Goal: Task Accomplishment & Management: Manage account settings

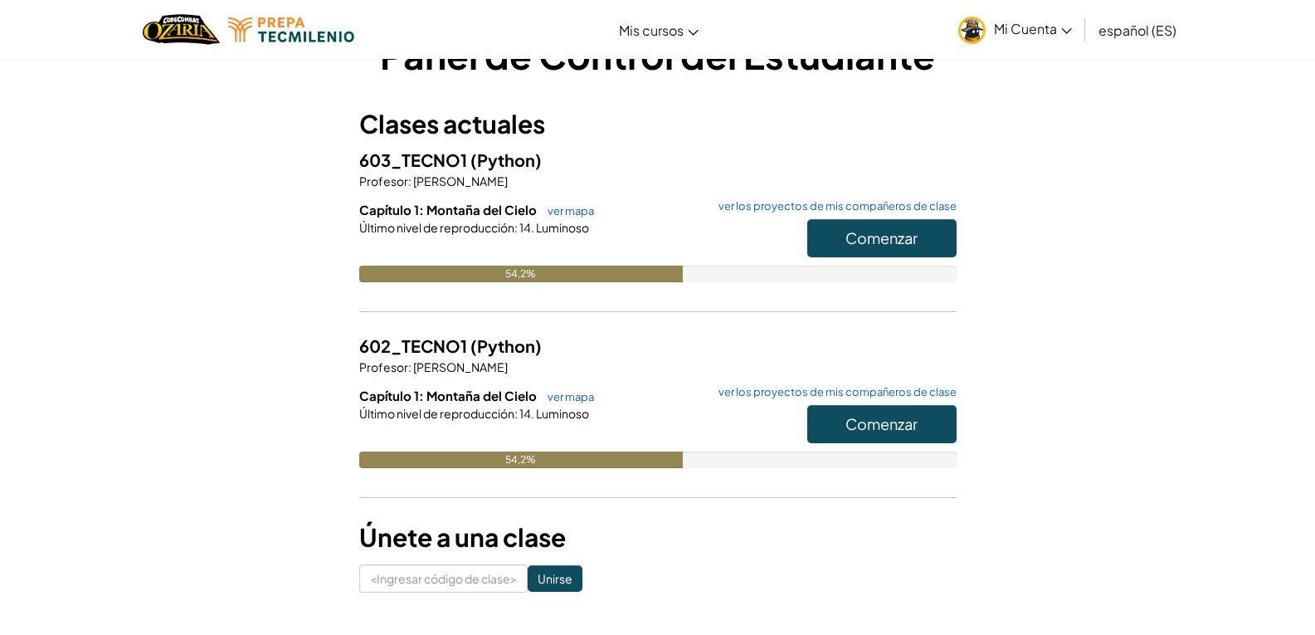
scroll to position [83, 0]
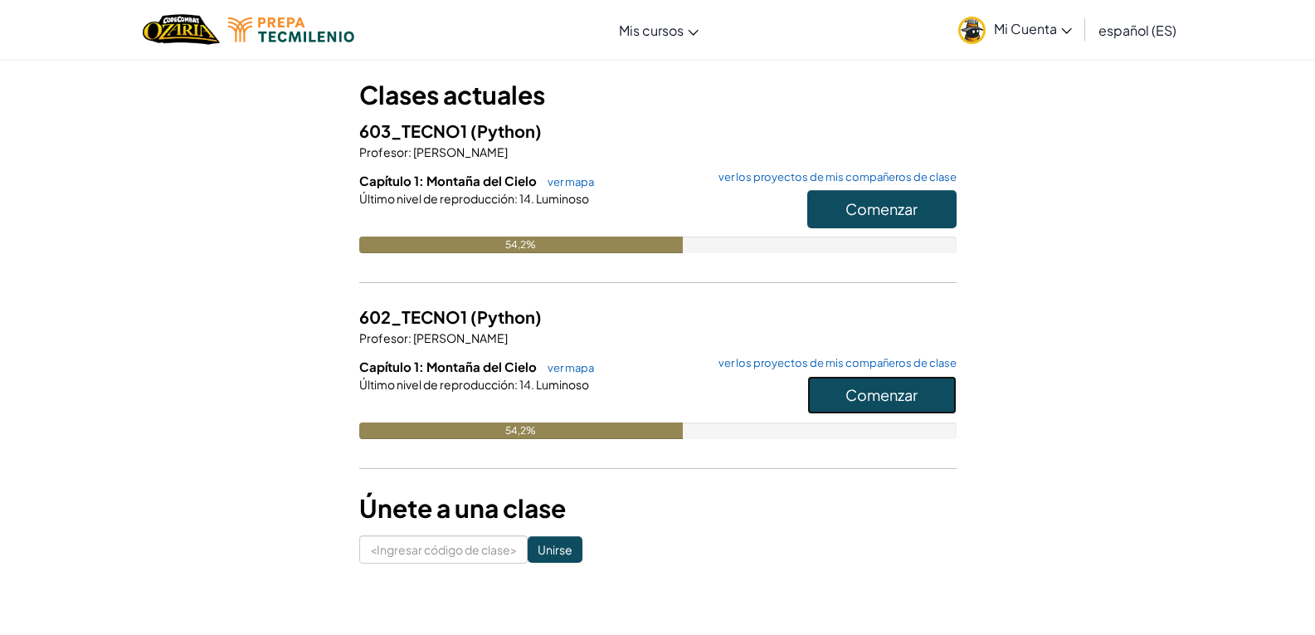
click at [846, 393] on font "Comenzar" at bounding box center [882, 394] width 72 height 19
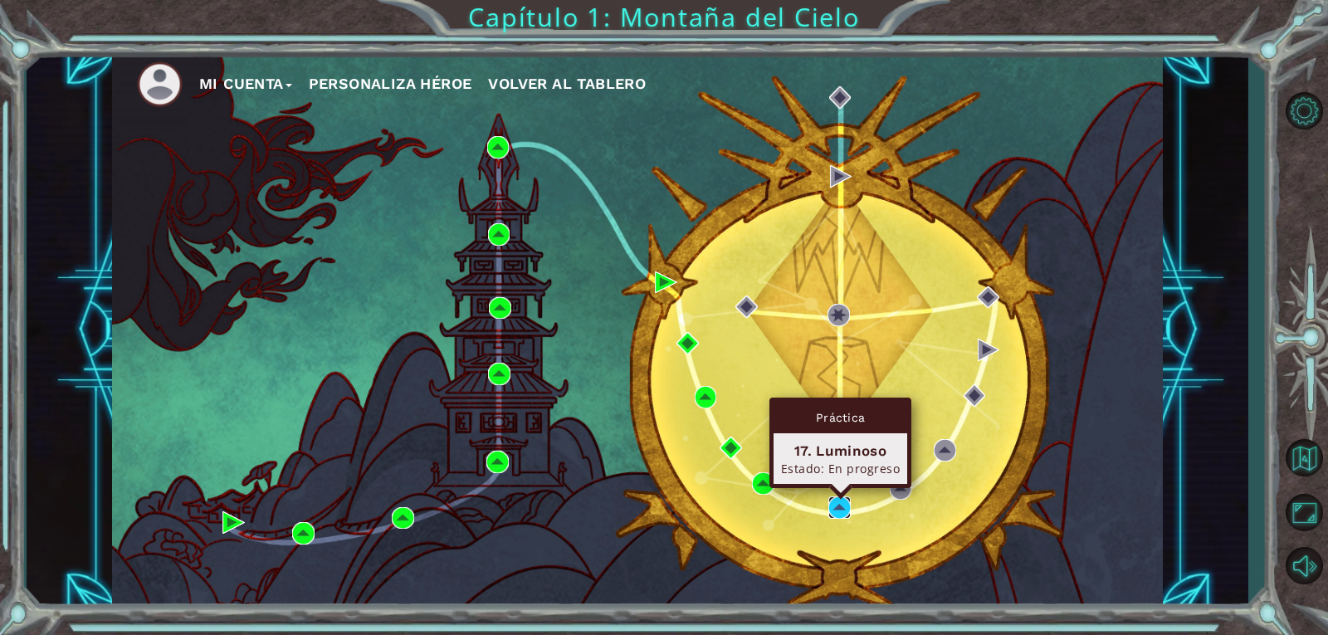
click at [838, 506] on img at bounding box center [839, 507] width 22 height 22
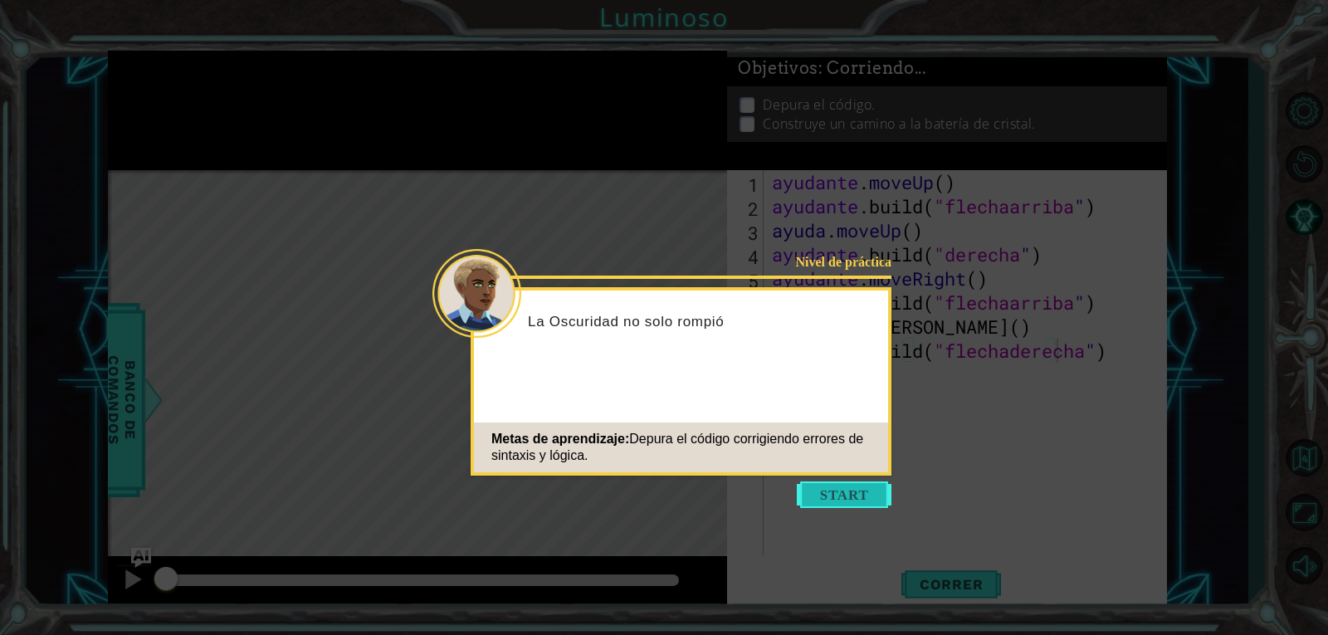
click at [817, 495] on button "Comenzar" at bounding box center [844, 494] width 95 height 27
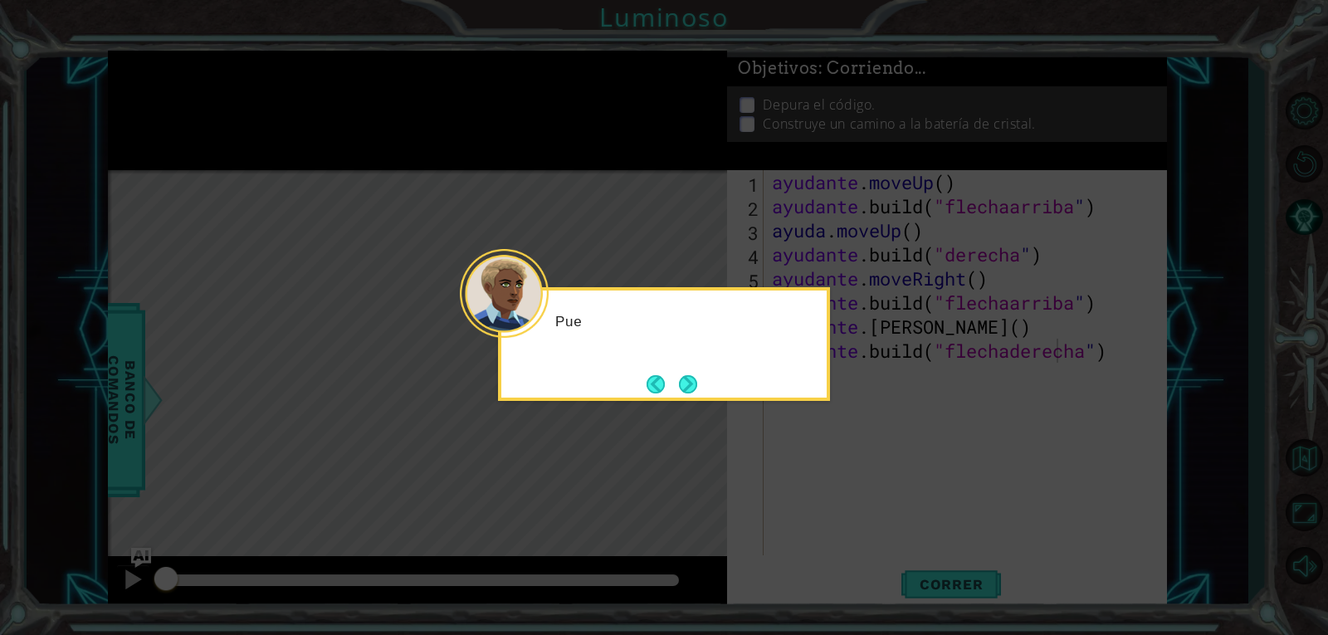
click at [856, 473] on icon at bounding box center [664, 317] width 1328 height 635
click at [707, 383] on div "Puedes depurar el código del A" at bounding box center [664, 344] width 332 height 114
click at [697, 379] on button "Próximo" at bounding box center [688, 384] width 18 height 18
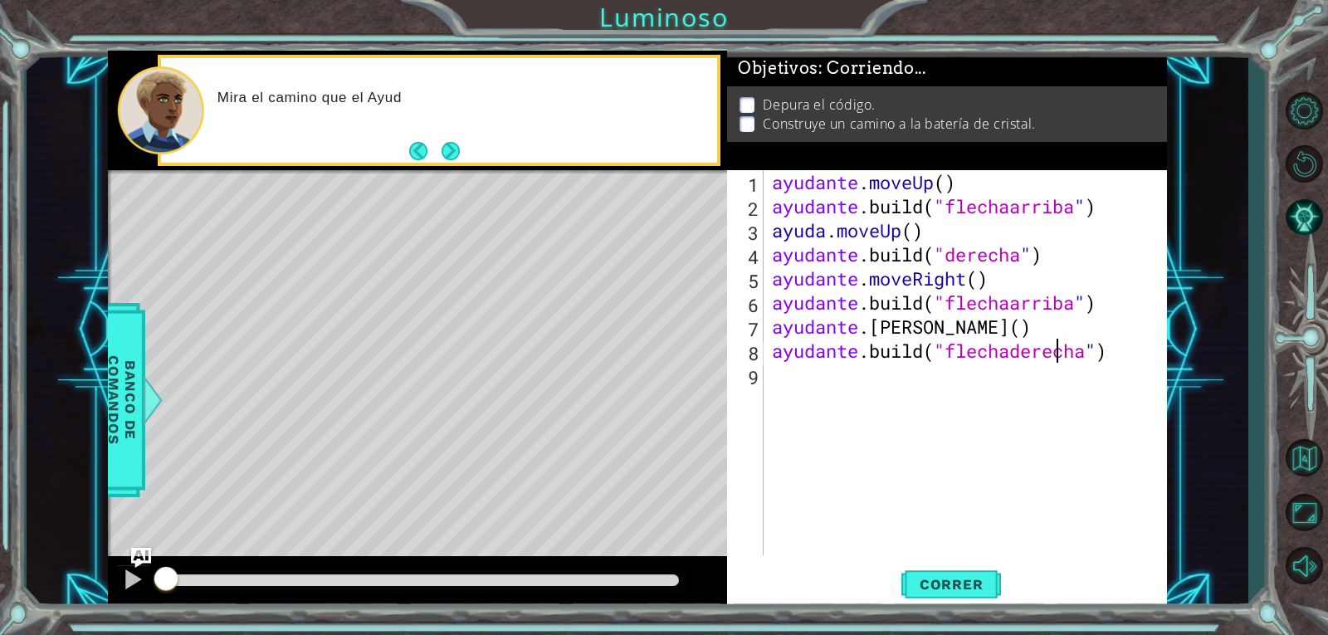
click at [978, 183] on div "ayudante . moveUp ( ) ayudante .build ( "flechaarriba " ) ayuda . moveUp ( ) ay…" at bounding box center [969, 386] width 402 height 433
click at [985, 188] on div "ayudante . moveUp ( ) ayudante .build ( "flechaarriba " ) ayuda . moveUp ( ) ay…" at bounding box center [969, 386] width 402 height 433
click at [996, 182] on div "ayudante . moveUp ( ) ayudante .build ( "flechaarriba " ) ayuda . moveUp ( ) ay…" at bounding box center [969, 386] width 402 height 433
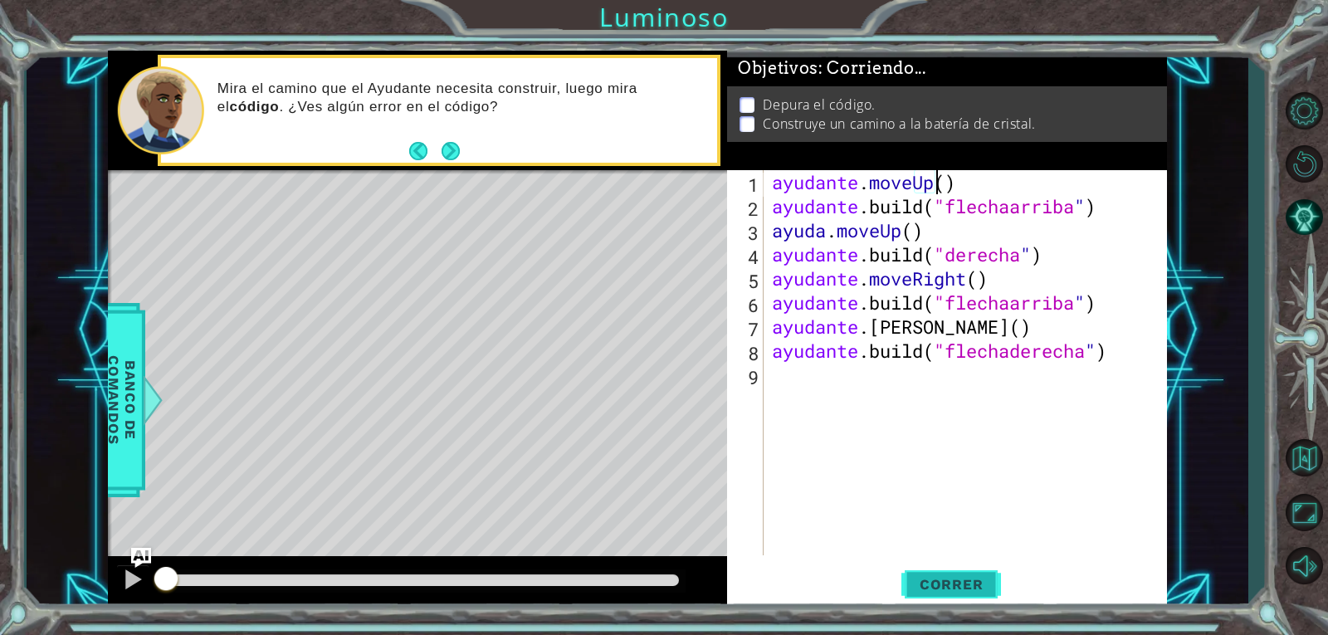
click at [926, 593] on button "Correr" at bounding box center [951, 584] width 100 height 44
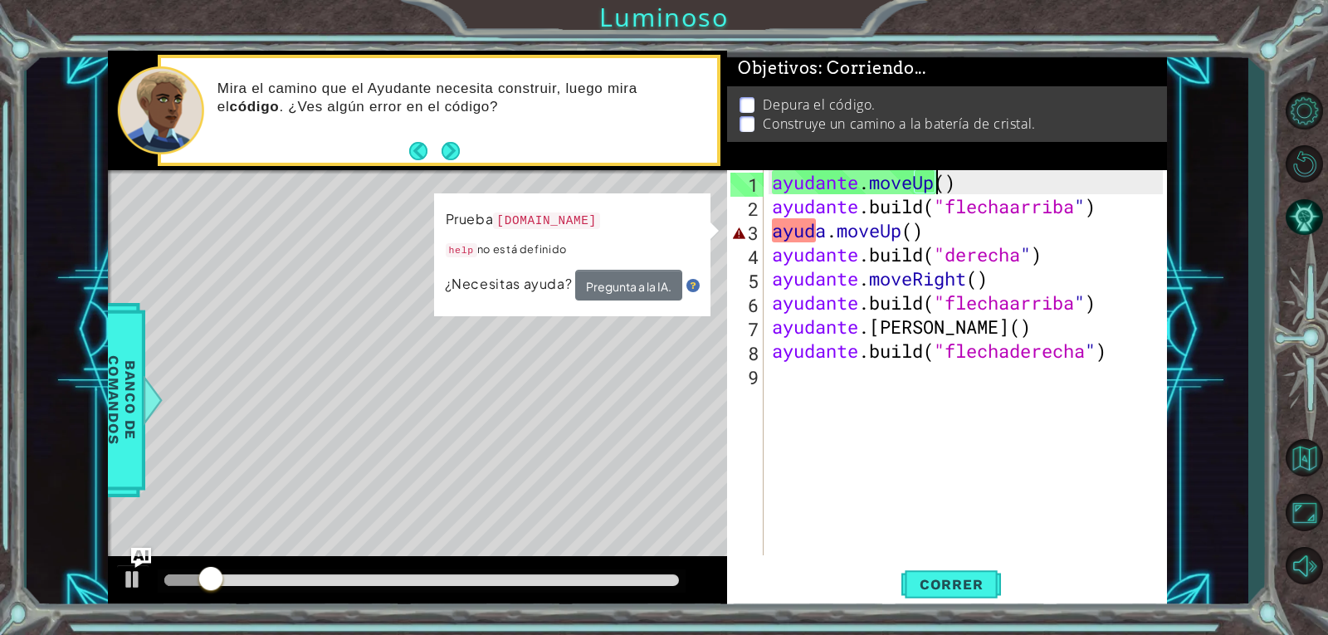
click at [808, 228] on div "ayudante . moveUp ( ) ayudante .build ( "flechaarriba " ) ayuda . moveUp ( ) ay…" at bounding box center [969, 386] width 402 height 433
click at [823, 233] on div "ayudante . moveUp ( ) ayudante .build ( "flechaarriba " ) ayuda . moveUp ( ) ay…" at bounding box center [969, 386] width 402 height 433
click at [942, 237] on div "ayudante . moveUp ( ) ayudante .build ( "flechaarriba " ) ayuda . moveUp ( ) ay…" at bounding box center [969, 386] width 402 height 433
click at [843, 233] on div "ayudante . moveUp ( ) ayudante .build ( "flechaarriba " ) ayuda . moveUp ( ) ay…" at bounding box center [969, 386] width 402 height 433
click at [844, 232] on div "ayudante . moveUp ( ) ayudante .build ( "flechaarriba " ) ayuda . moveUp ( ) ay…" at bounding box center [969, 386] width 402 height 433
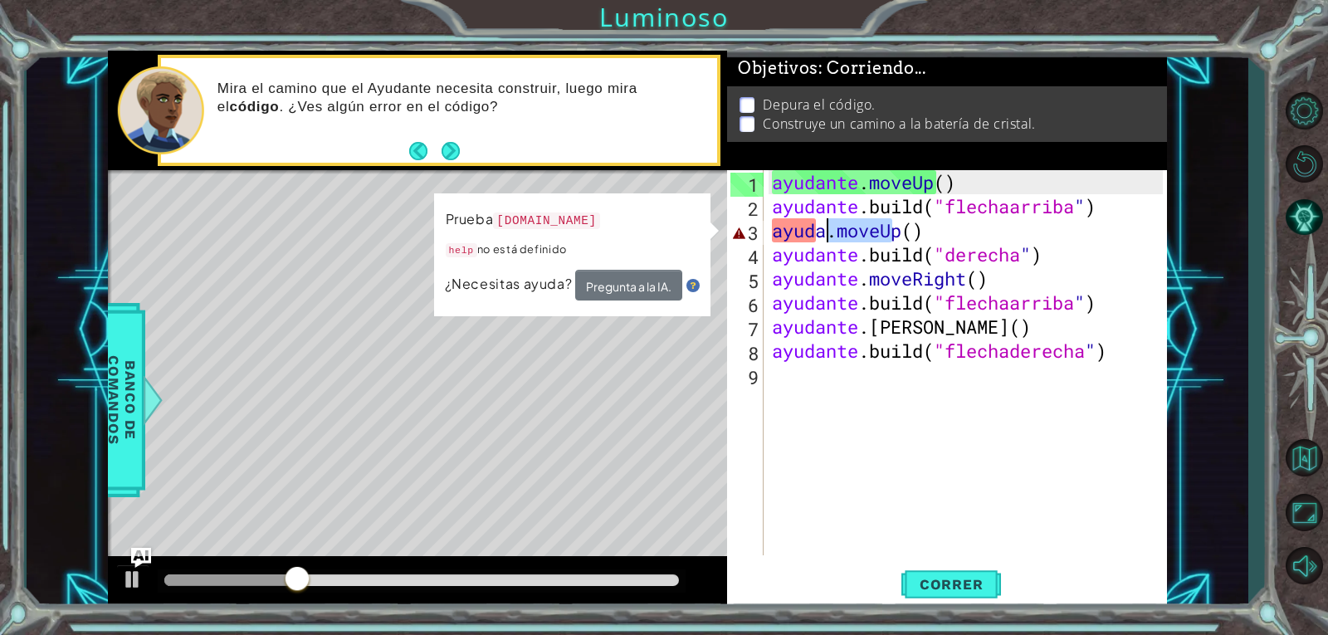
click at [847, 233] on div "ayudante . moveUp ( ) ayudante .build ( "flechaarriba " ) ayuda . moveUp ( ) ay…" at bounding box center [965, 362] width 394 height 385
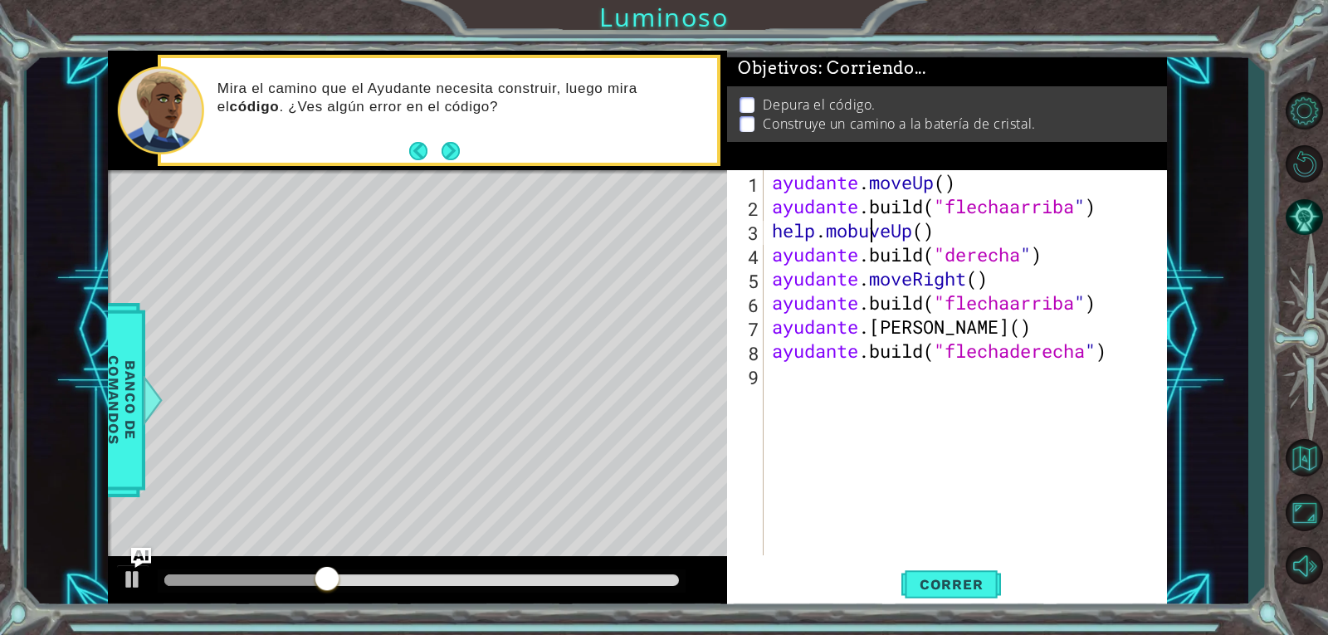
scroll to position [0, 4]
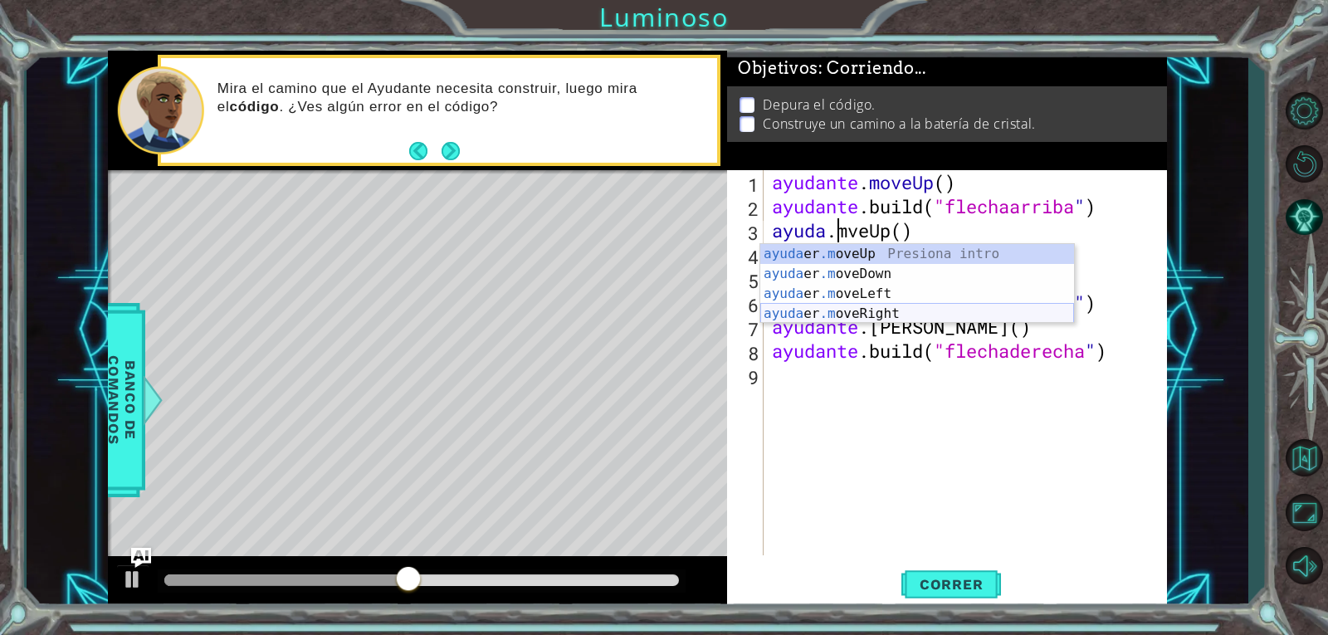
click at [890, 286] on div "ayuda er .m oveUp Presiona intro ayuda er .m oveDown Introducción a la presión …" at bounding box center [917, 303] width 314 height 119
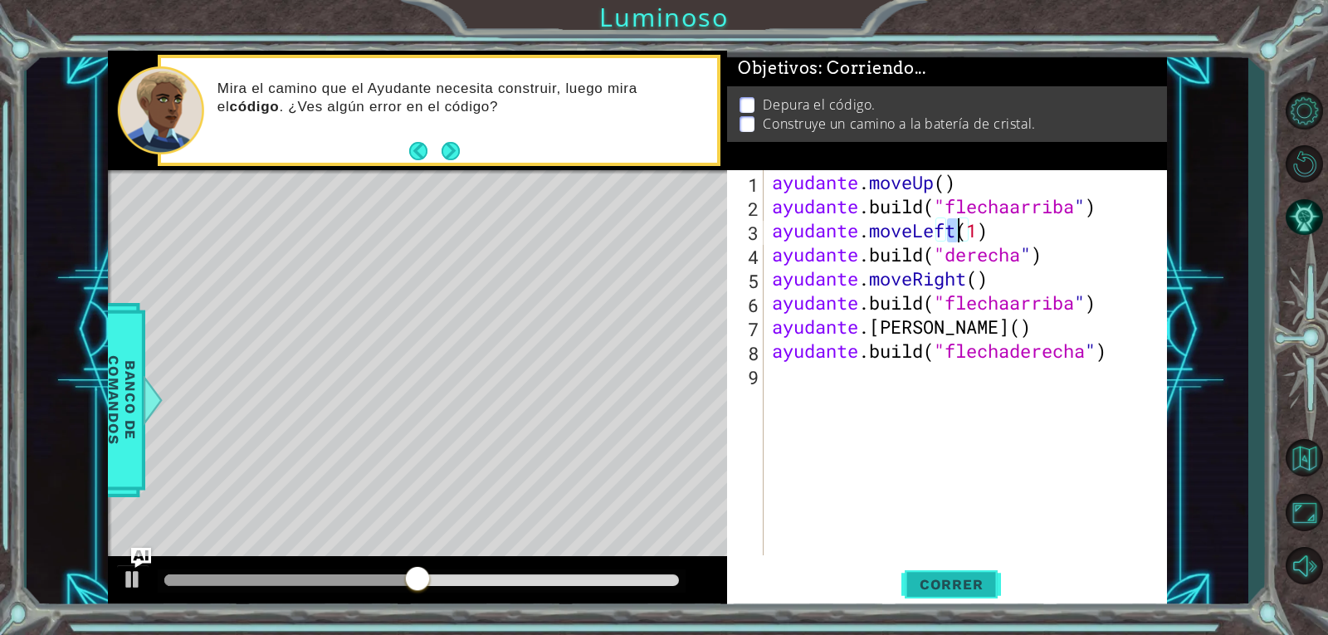
type textarea "helper.moveLeft(1)"
click at [945, 593] on button "Correr" at bounding box center [951, 584] width 100 height 44
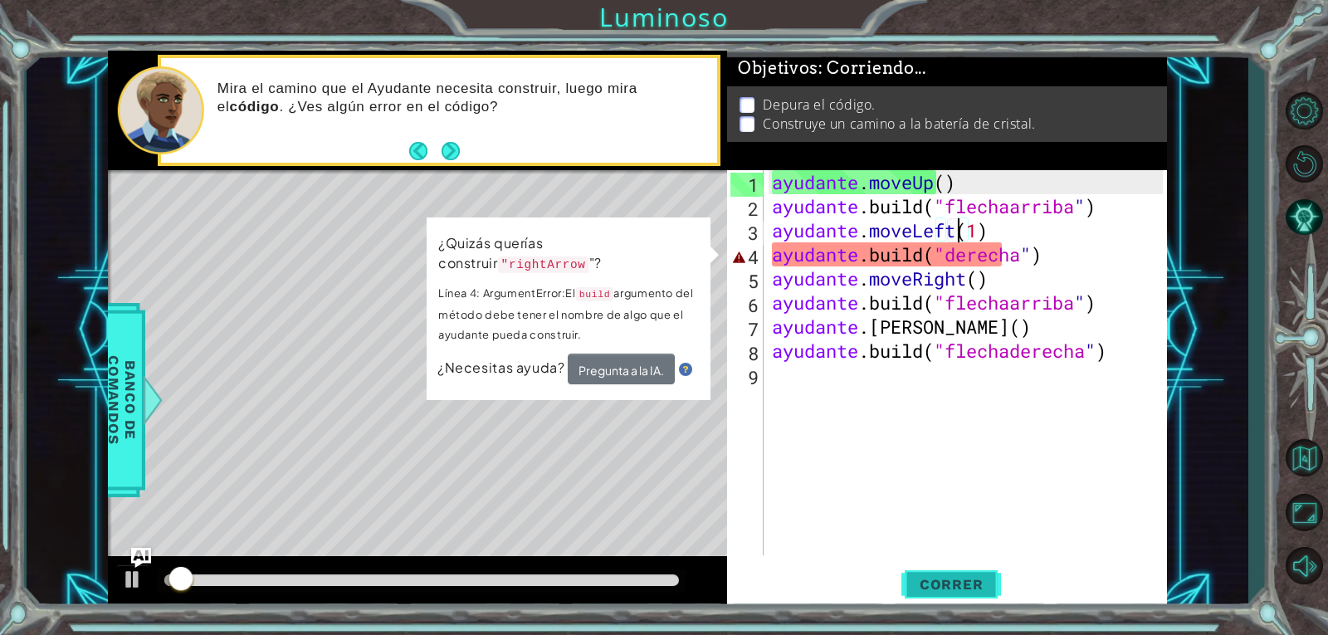
click at [945, 593] on button "Correr" at bounding box center [951, 584] width 100 height 44
click at [938, 494] on div "ayudante . moveUp ( ) ayudante .build ( "flechaarriba " ) ayudante . moveLeft (…" at bounding box center [969, 386] width 402 height 433
click at [949, 207] on div "ayudante . moveUp ( ) ayudante .build ( "flechaarriba " ) ayudante . moveLeft (…" at bounding box center [969, 386] width 402 height 433
type textarea "[DOMAIN_NAME]("upArrow")"
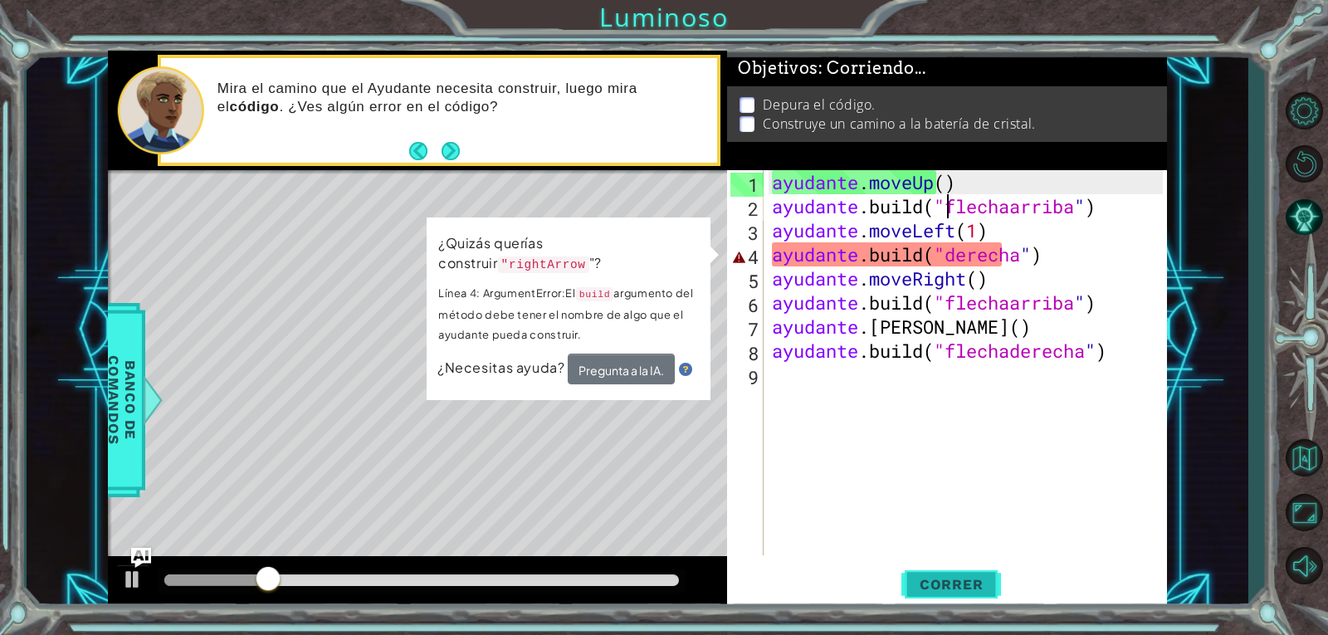
click at [959, 586] on font "Correr" at bounding box center [951, 584] width 64 height 17
click at [451, 149] on button "Próximo" at bounding box center [450, 151] width 19 height 19
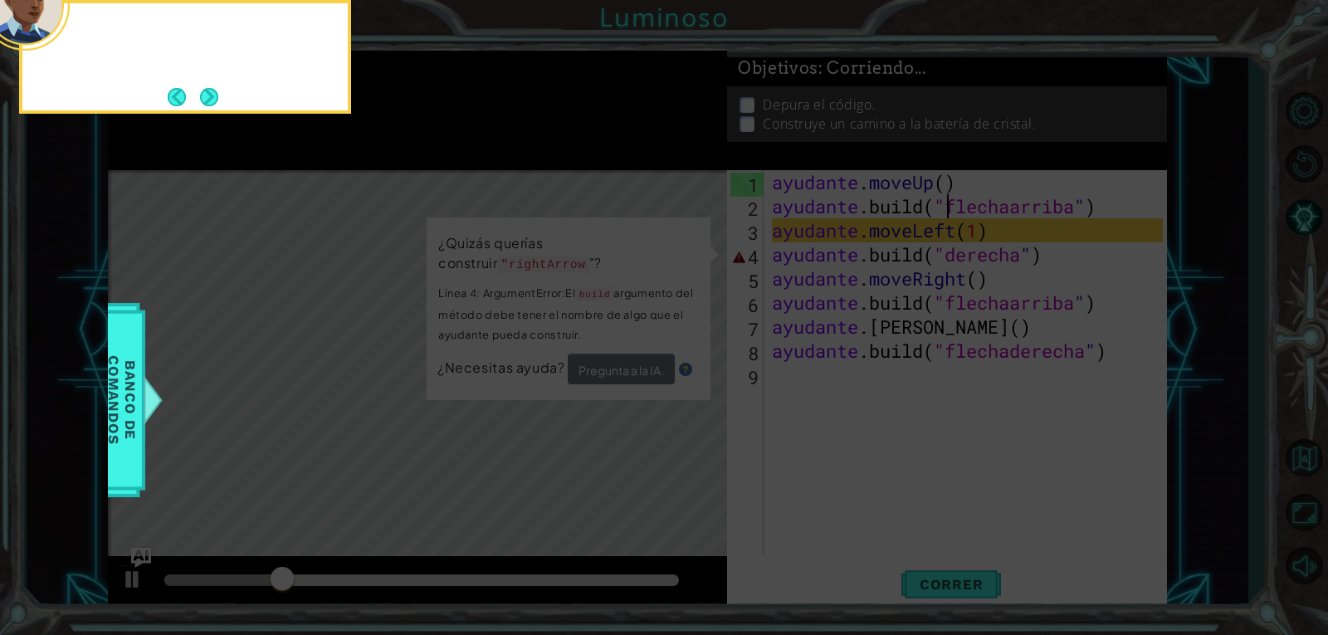
drag, startPoint x: 449, startPoint y: 149, endPoint x: 427, endPoint y: 144, distance: 22.1
click at [450, 149] on icon at bounding box center [664, 95] width 1328 height 1080
drag, startPoint x: 237, startPoint y: 89, endPoint x: 222, endPoint y: 93, distance: 14.7
click at [232, 91] on div "Por ejemplo, mira este erro" at bounding box center [185, 57] width 332 height 114
click at [219, 93] on button "Próximo" at bounding box center [209, 96] width 19 height 19
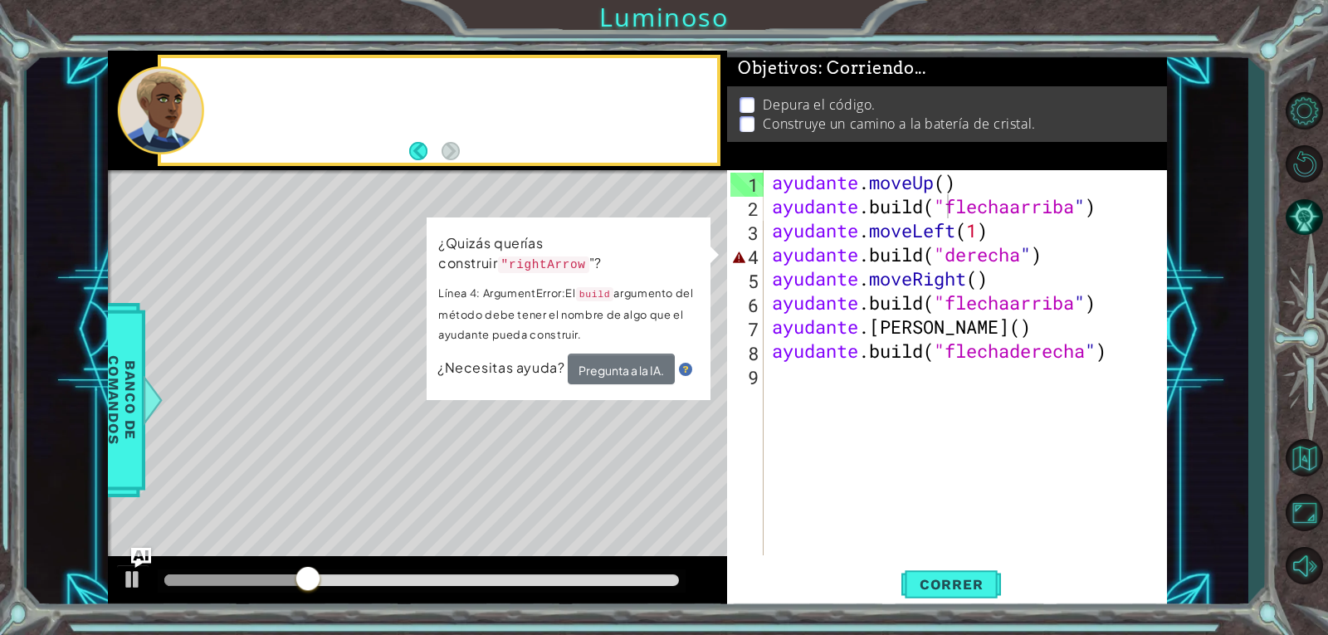
click at [222, 93] on div at bounding box center [462, 110] width 512 height 41
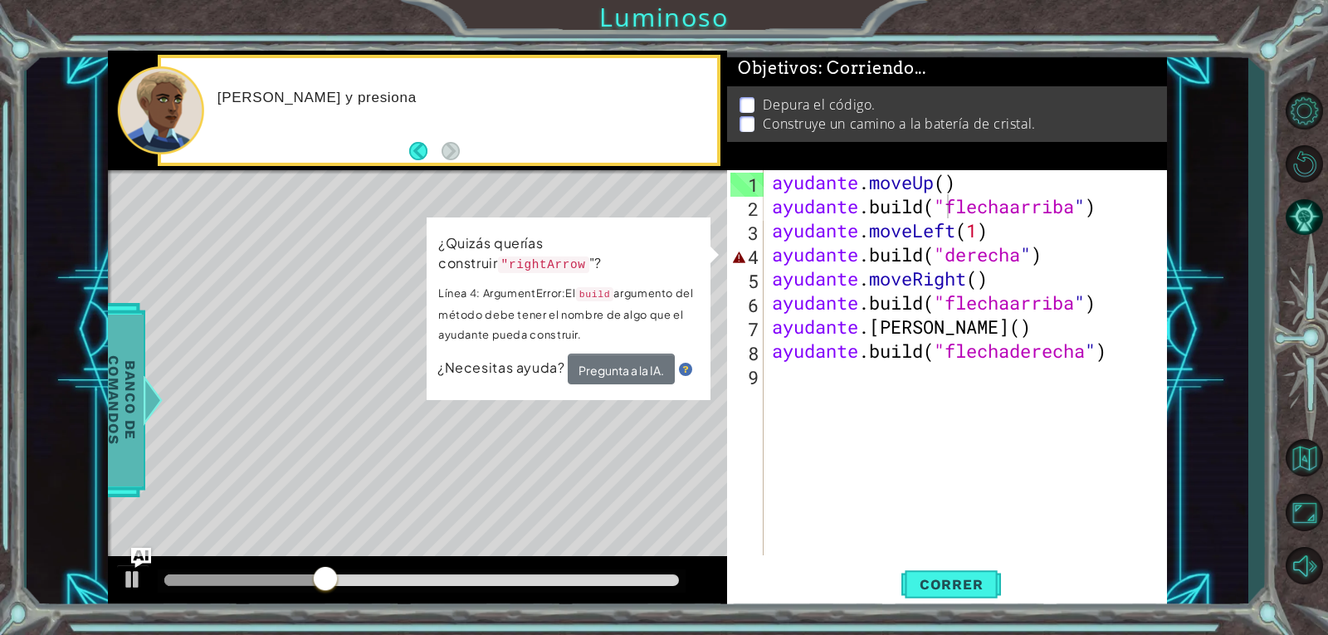
click at [140, 412] on span "Banco de comandos" at bounding box center [121, 401] width 43 height 172
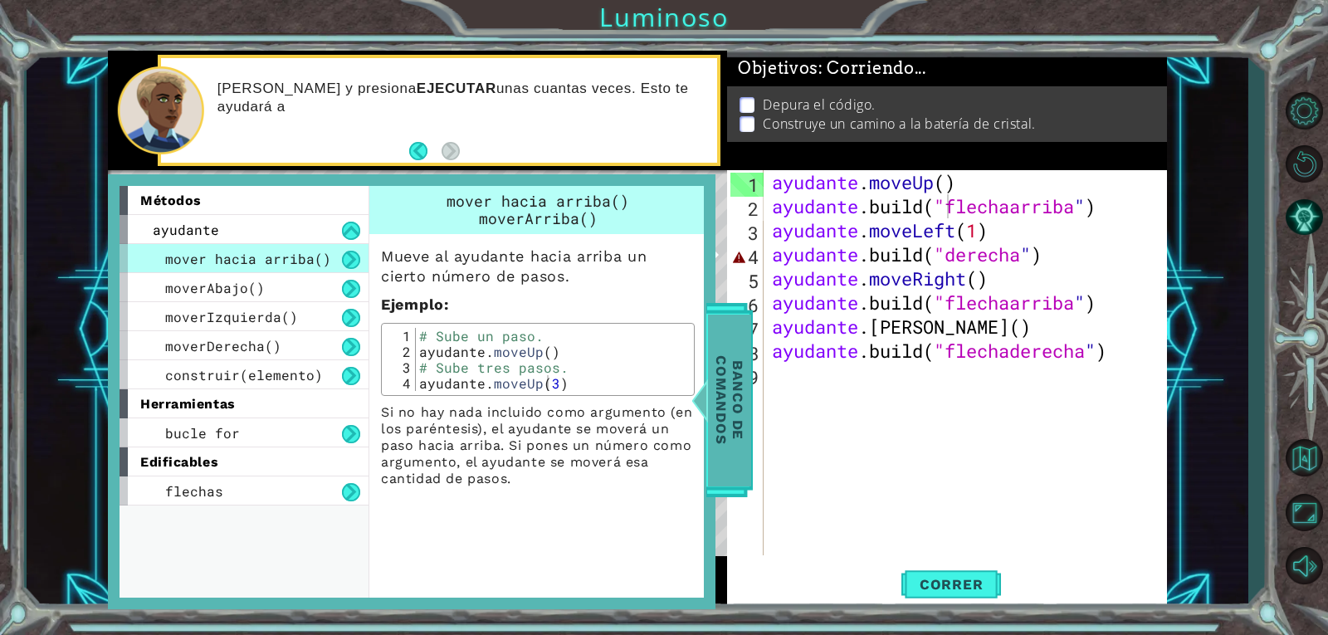
click at [732, 396] on font "Banco de comandos" at bounding box center [729, 400] width 33 height 89
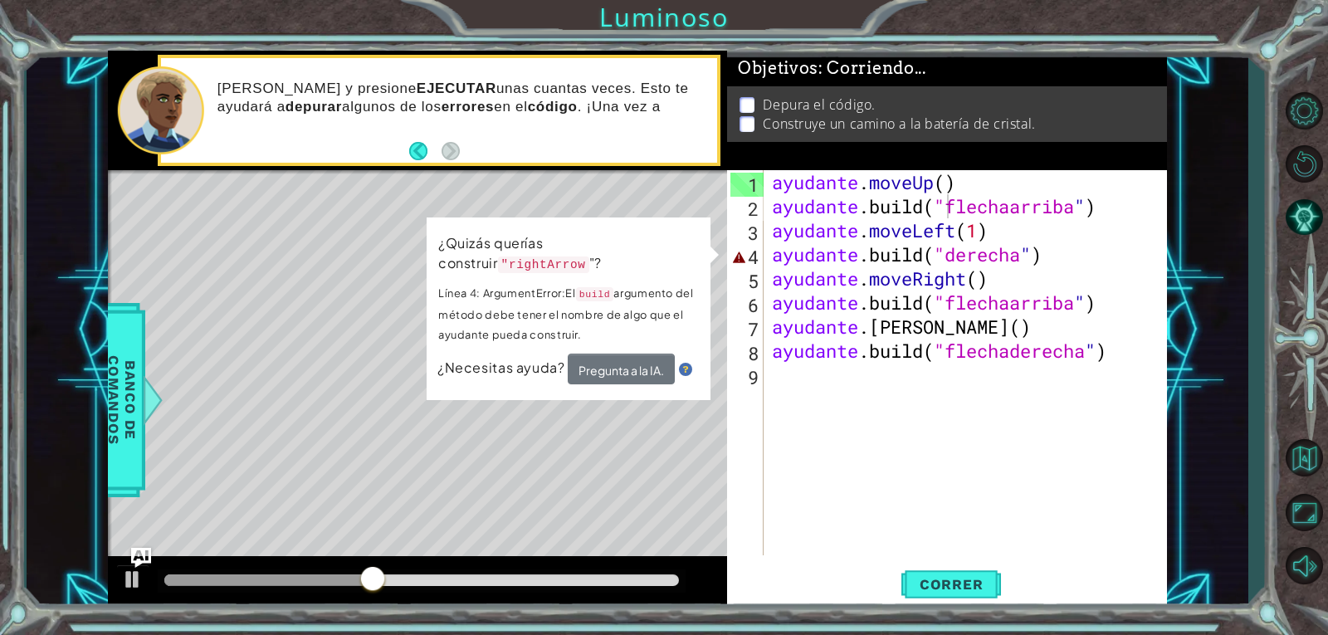
click at [859, 439] on div "ayudante . moveUp ( ) ayudante .build ( "flechaarriba " ) ayudante . moveLeft (…" at bounding box center [969, 386] width 402 height 433
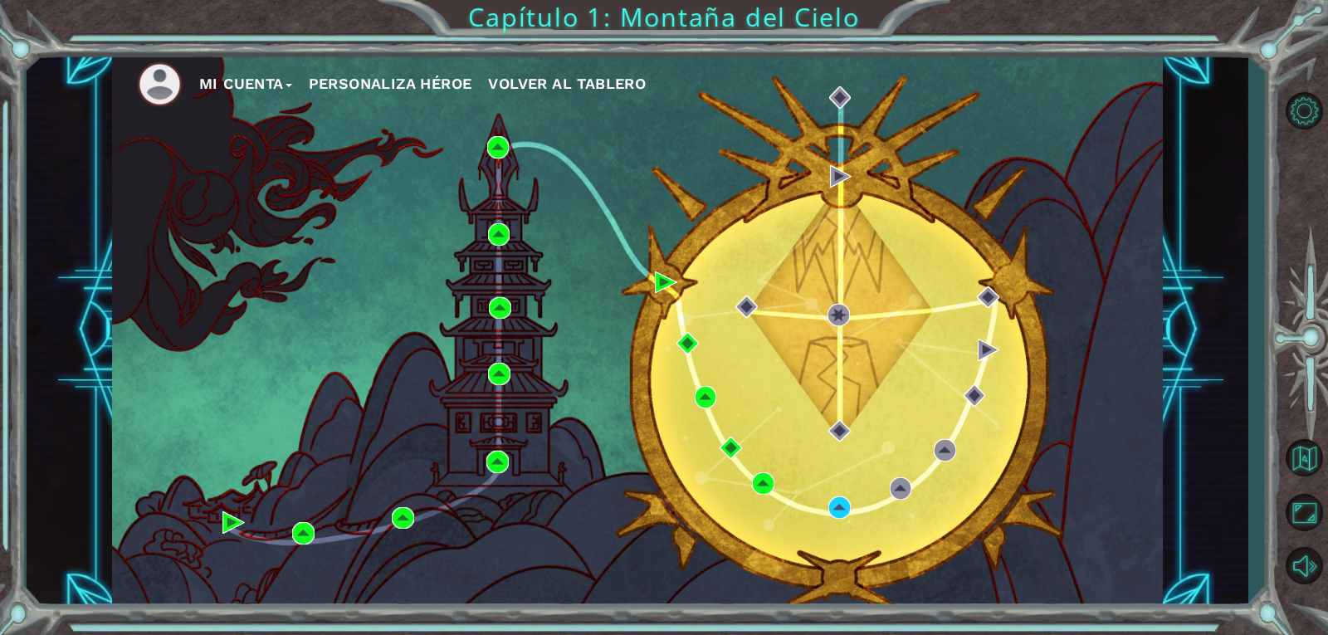
click at [178, 90] on img at bounding box center [160, 84] width 46 height 46
click at [173, 76] on img at bounding box center [160, 84] width 46 height 46
click at [237, 71] on button "Mi Cuenta" at bounding box center [245, 83] width 93 height 25
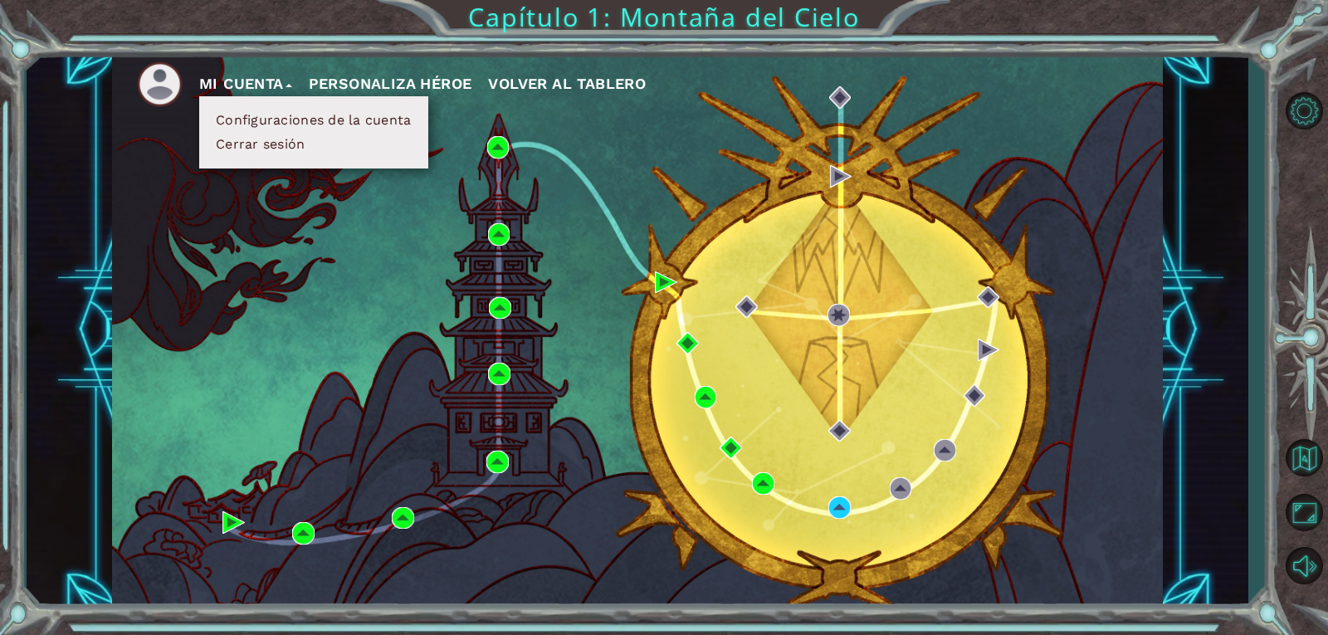
click at [254, 137] on font "Cerrar sesión" at bounding box center [261, 144] width 90 height 16
